Goal: Task Accomplishment & Management: Complete application form

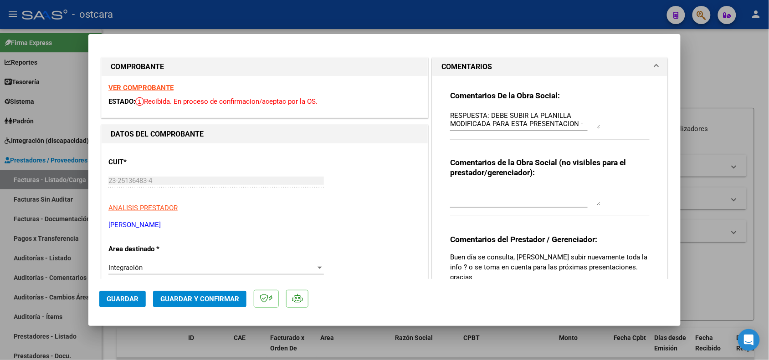
click at [702, 60] on div at bounding box center [384, 180] width 769 height 360
type input "$ 0,00"
